Goal: Download file/media

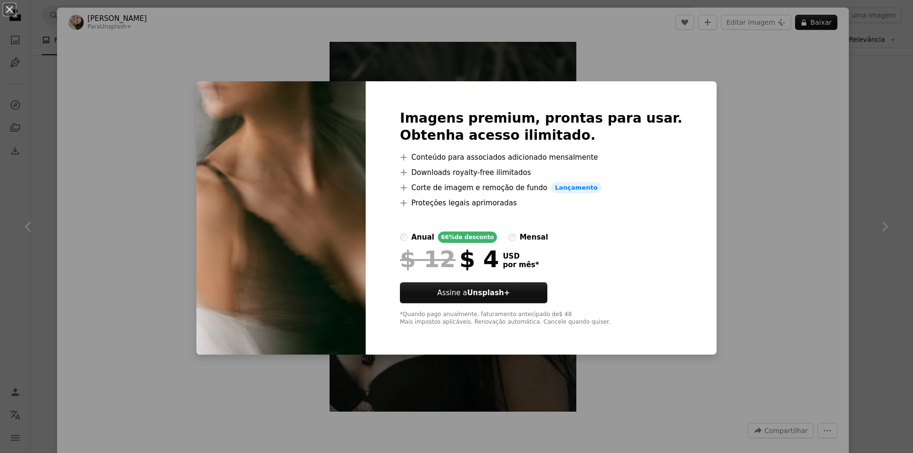
scroll to position [1806, 0]
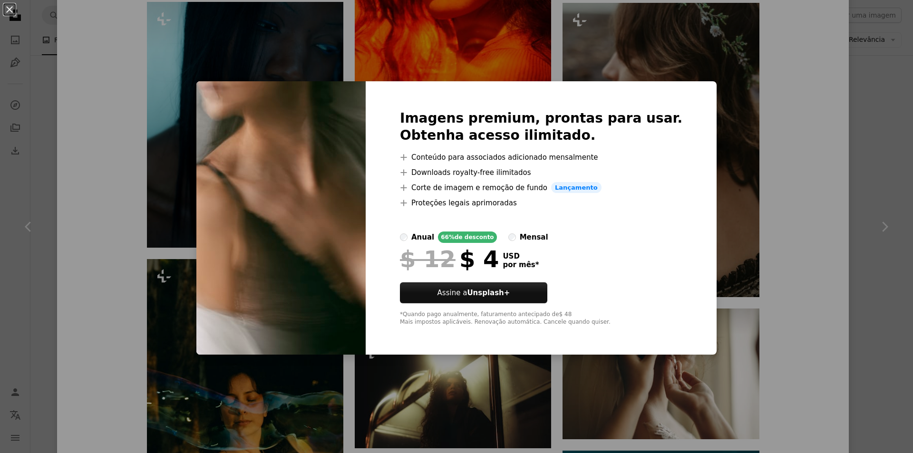
click at [705, 240] on div "An X shape Imagens premium, prontas para usar. Obtenha acesso ilimitado. A plus…" at bounding box center [456, 226] width 913 height 453
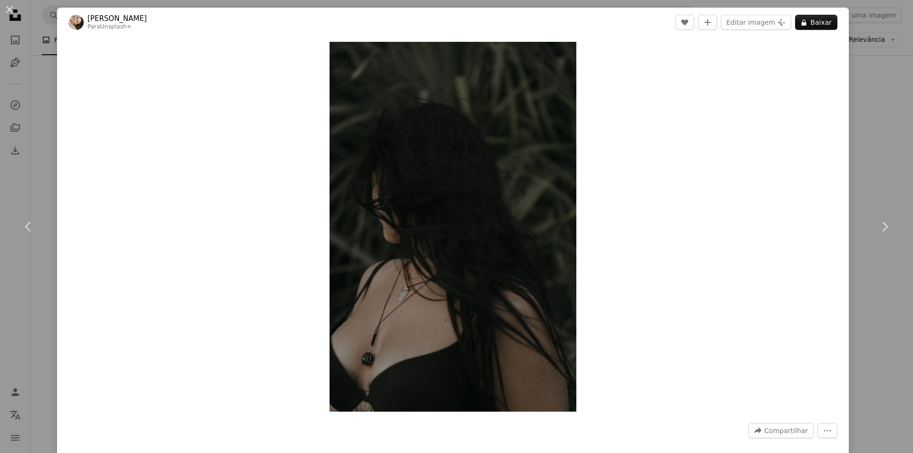
click at [883, 90] on div "An X shape Chevron left Chevron right [PERSON_NAME] Para Unsplash+ A heart A pl…" at bounding box center [456, 226] width 913 height 453
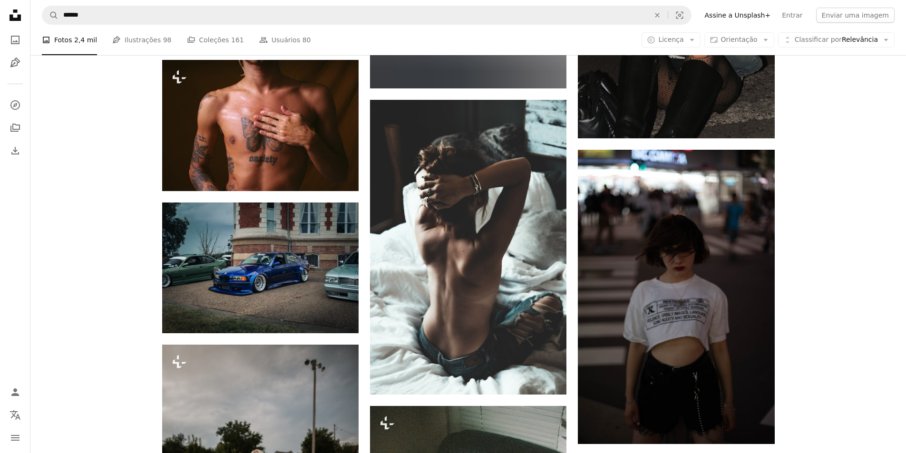
scroll to position [20899, 0]
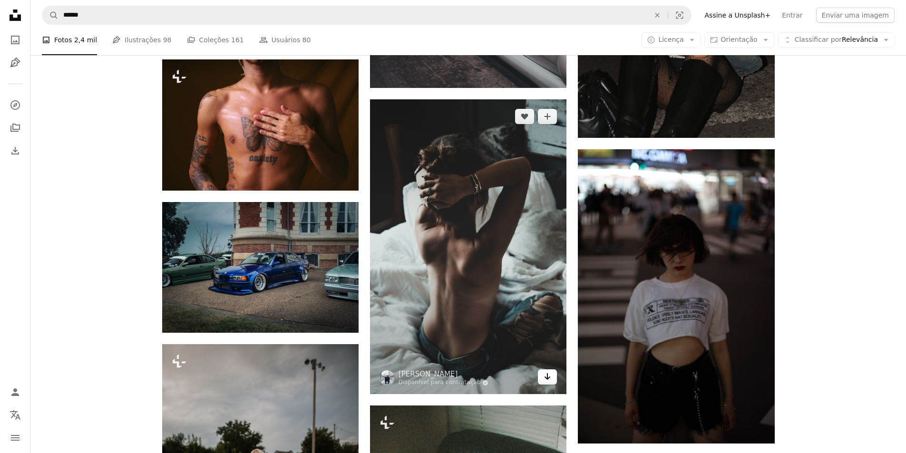
click at [550, 378] on icon "Arrow pointing down" at bounding box center [547, 376] width 8 height 11
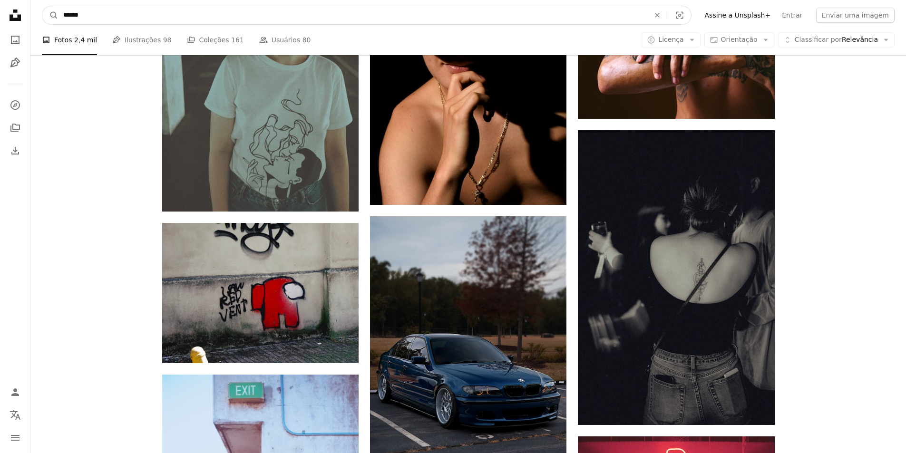
scroll to position [22084, 0]
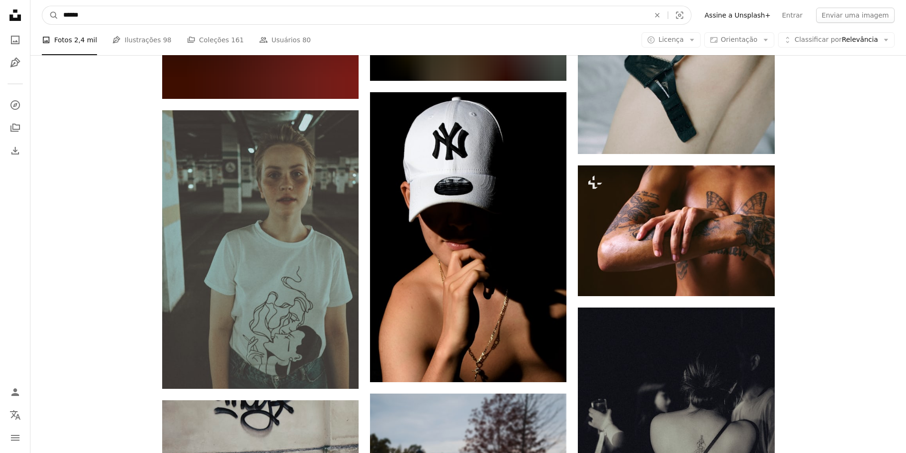
drag, startPoint x: 186, startPoint y: 18, endPoint x: 26, endPoint y: -7, distance: 162.6
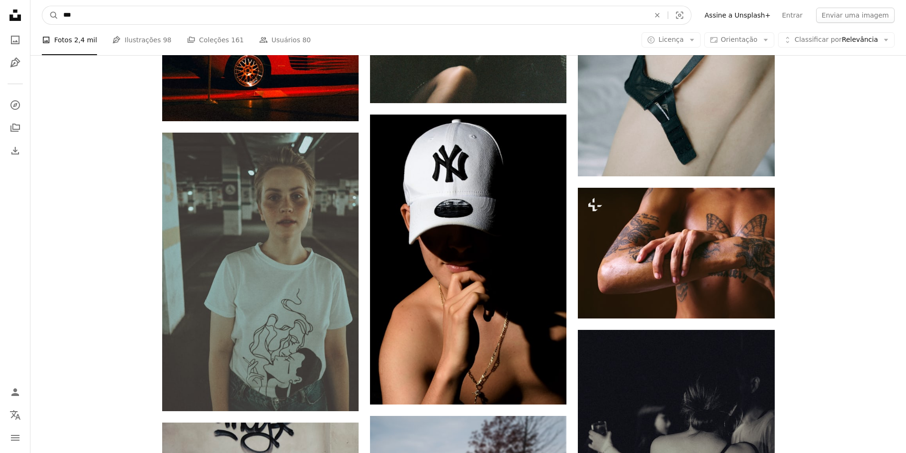
type input "***"
click at [42, 6] on button "A magnifying glass" at bounding box center [50, 15] width 16 height 18
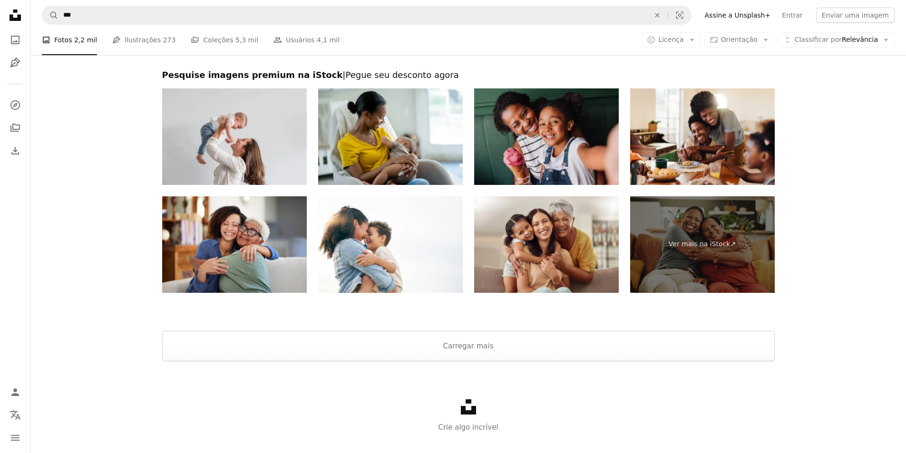
scroll to position [2013, 0]
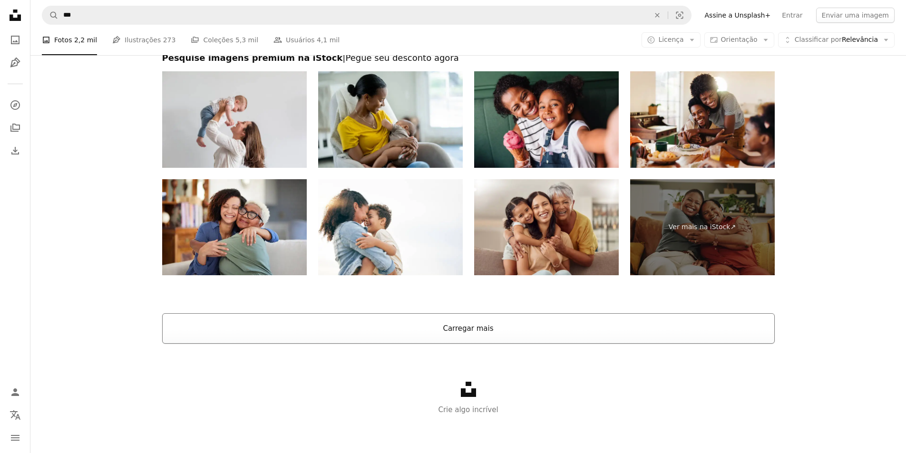
click at [447, 320] on button "Carregar mais" at bounding box center [468, 328] width 612 height 30
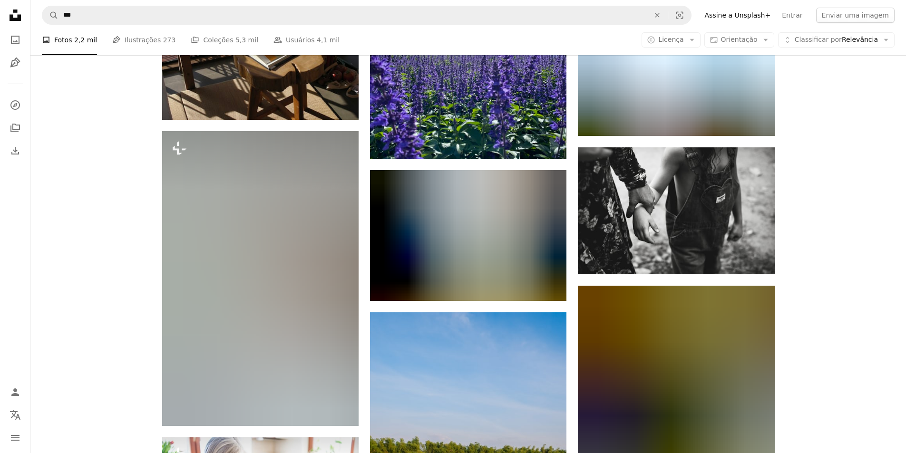
scroll to position [4818, 0]
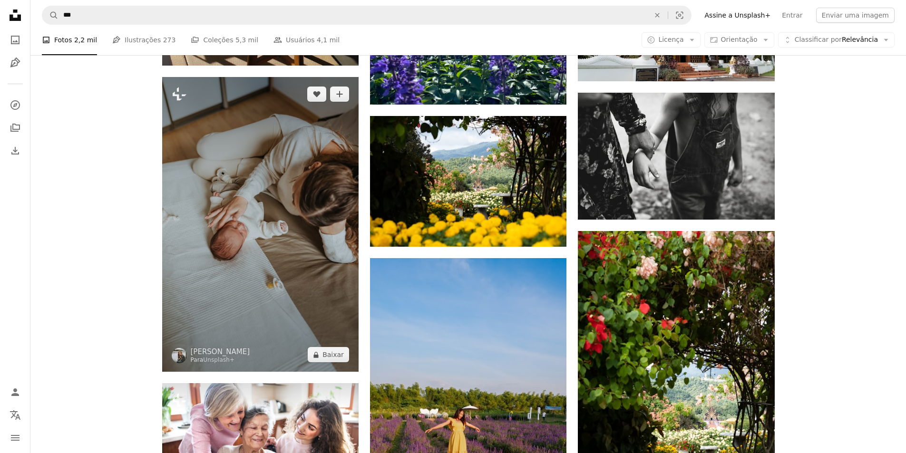
click at [298, 143] on img at bounding box center [260, 224] width 196 height 295
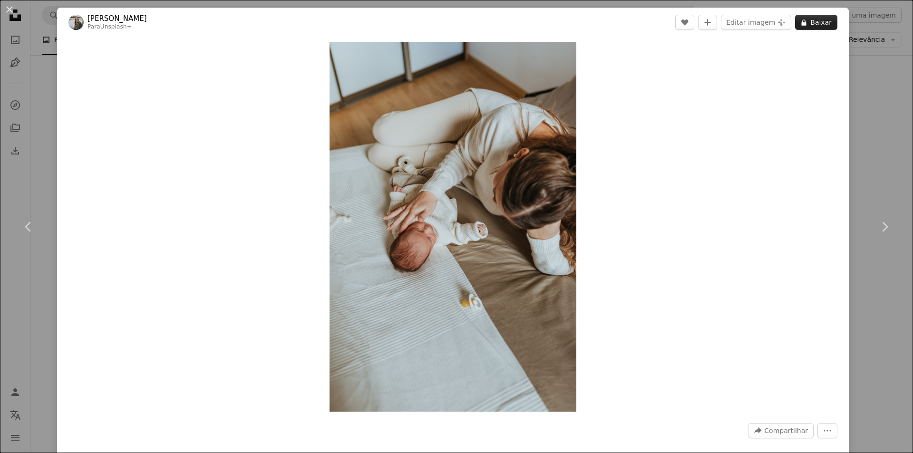
click at [806, 19] on button "A lock Baixar" at bounding box center [816, 22] width 42 height 15
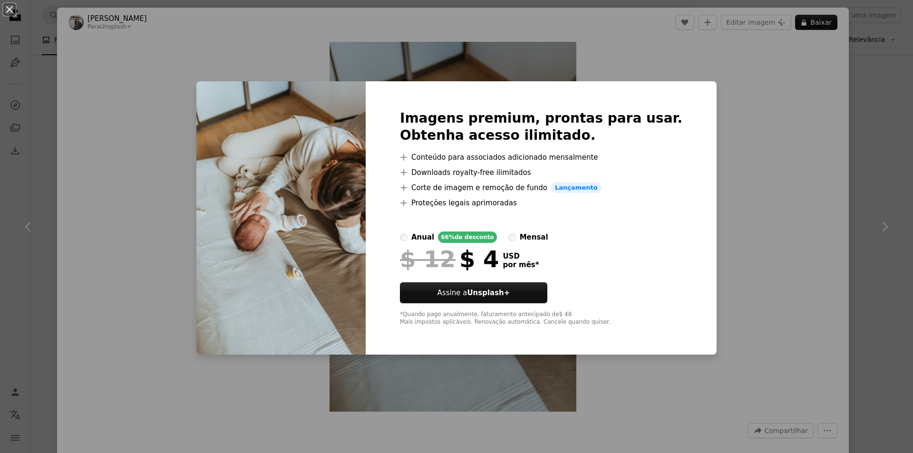
click at [817, 174] on div "An X shape Imagens premium, prontas para usar. Obtenha acesso ilimitado. A plus…" at bounding box center [456, 226] width 913 height 453
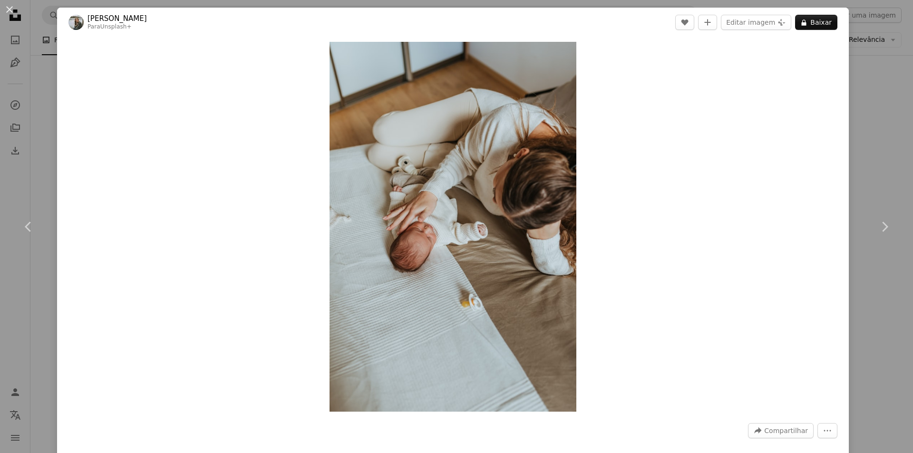
click at [881, 159] on div "An X shape Chevron left Chevron right [PERSON_NAME] Para Unsplash+ A heart A pl…" at bounding box center [456, 226] width 913 height 453
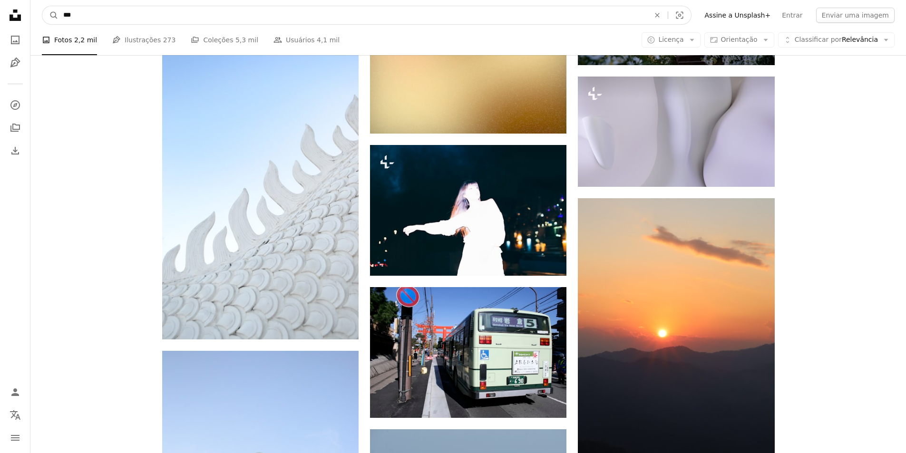
scroll to position [5913, 0]
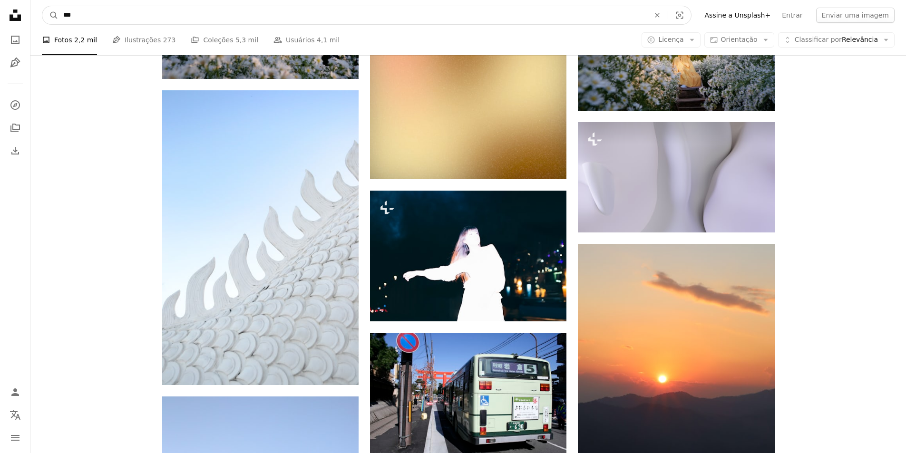
drag, startPoint x: 91, startPoint y: 22, endPoint x: -8, endPoint y: 4, distance: 101.0
type input "*******"
click at [42, 6] on button "A magnifying glass" at bounding box center [50, 15] width 16 height 18
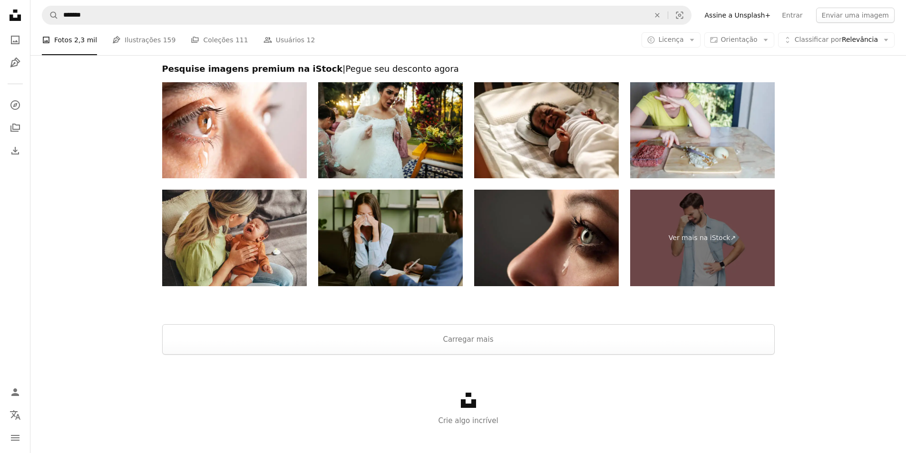
scroll to position [1564, 0]
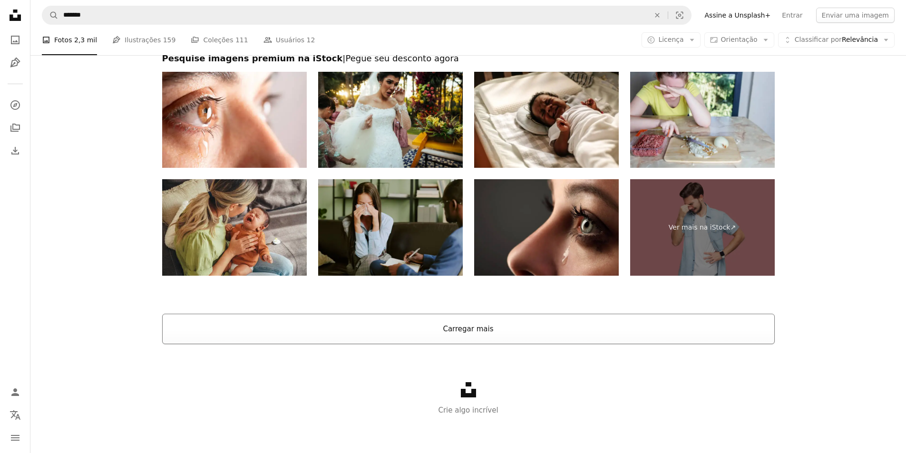
click at [472, 335] on button "Carregar mais" at bounding box center [468, 329] width 612 height 30
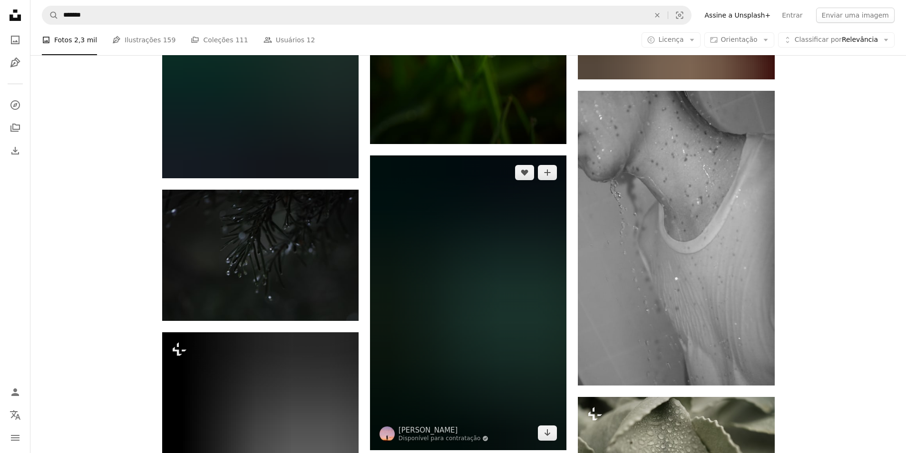
scroll to position [14873, 0]
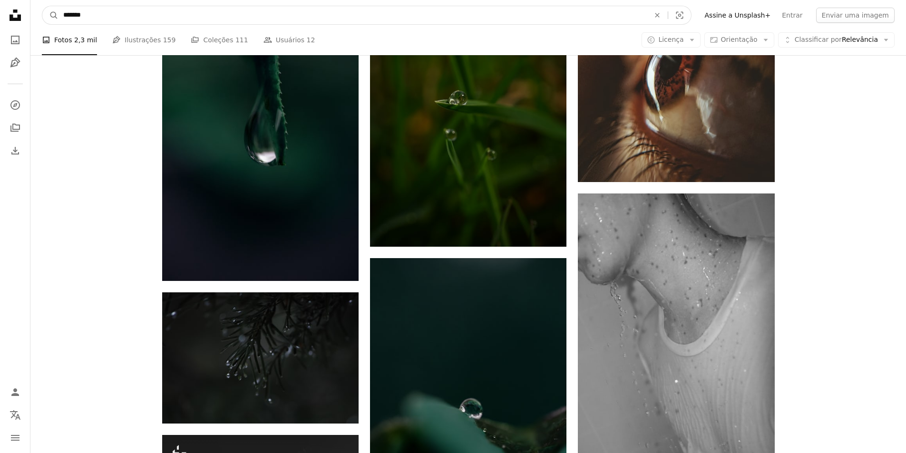
drag, startPoint x: 155, startPoint y: 10, endPoint x: 30, endPoint y: 3, distance: 125.2
click at [30, 3] on nav "A magnifying glass ******* An X shape Visual search Filters Assine a Unsplash+ …" at bounding box center [467, 15] width 875 height 30
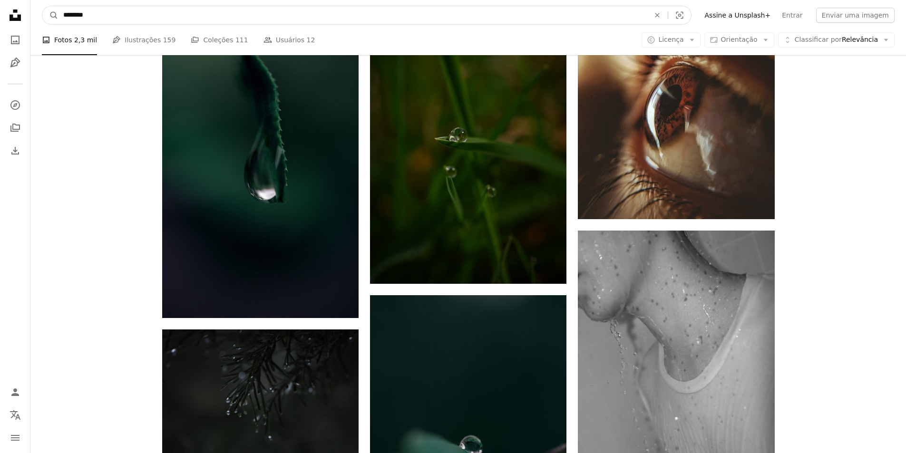
type input "********"
click at [42, 6] on button "A magnifying glass" at bounding box center [50, 15] width 16 height 18
